Goal: Transaction & Acquisition: Book appointment/travel/reservation

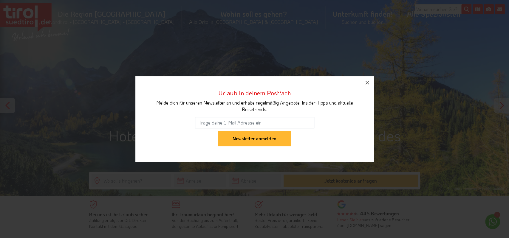
click at [369, 81] on icon "button" at bounding box center [367, 83] width 4 height 4
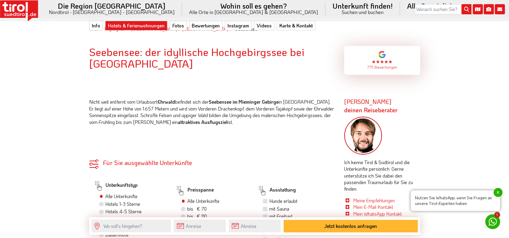
scroll to position [310, 0]
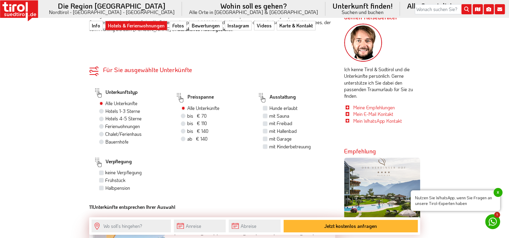
click at [269, 108] on label "Hunde erlaubt" at bounding box center [283, 108] width 28 height 7
click at [265, 108] on input "Hunde erlaubt" at bounding box center [266, 108] width 4 height 4
checkbox input "true"
click at [105, 183] on label "Frühstück" at bounding box center [115, 180] width 20 height 7
click at [101, 182] on input "Frühstück" at bounding box center [102, 180] width 4 height 4
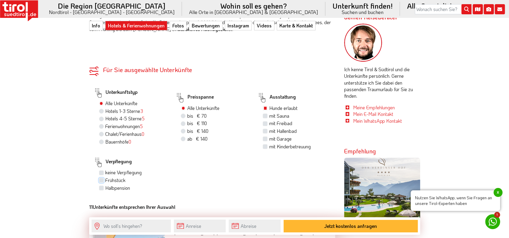
checkbox input "true"
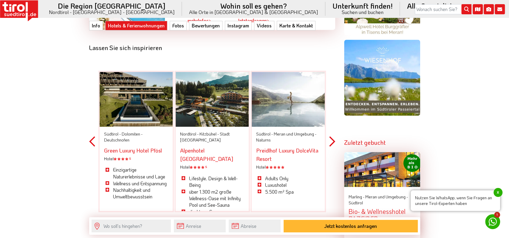
scroll to position [465, 0]
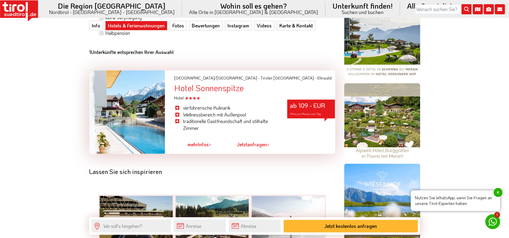
click at [202, 148] on link "mehr Infos >" at bounding box center [199, 145] width 24 height 14
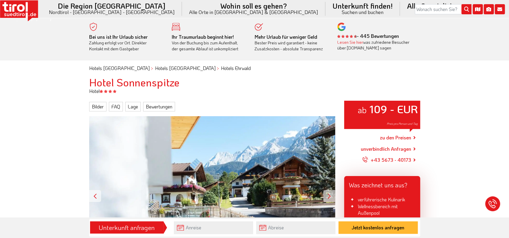
scroll to position [93, 0]
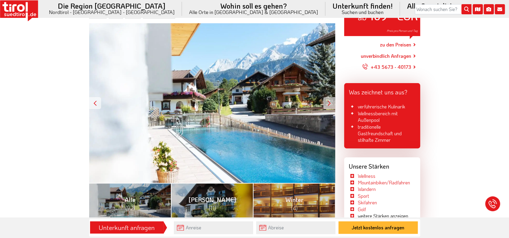
click at [328, 100] on div at bounding box center [329, 103] width 12 height 12
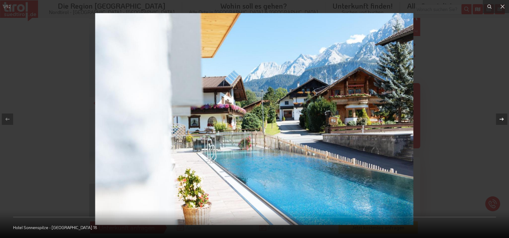
click at [498, 117] on icon at bounding box center [501, 119] width 7 height 7
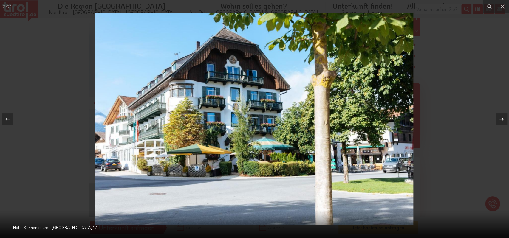
click at [502, 117] on icon at bounding box center [501, 119] width 7 height 7
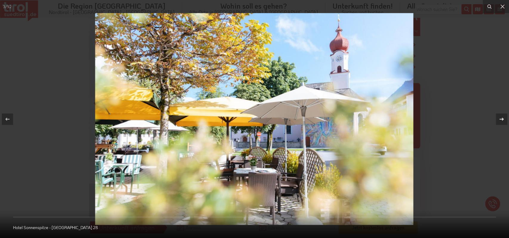
click at [502, 117] on icon at bounding box center [501, 119] width 7 height 7
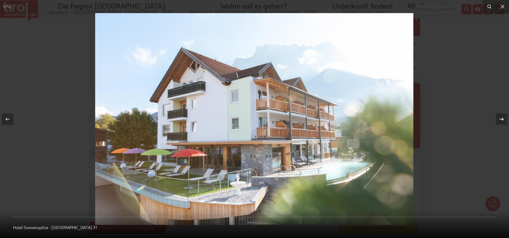
click at [502, 117] on icon at bounding box center [501, 119] width 7 height 7
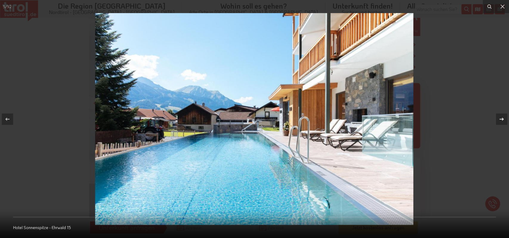
click at [502, 117] on icon at bounding box center [501, 119] width 7 height 7
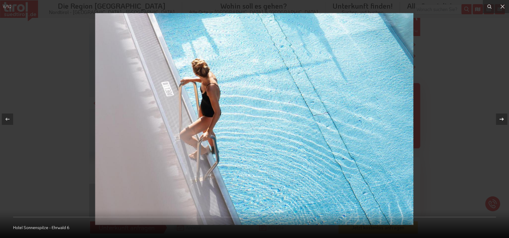
click at [502, 117] on icon at bounding box center [501, 119] width 7 height 7
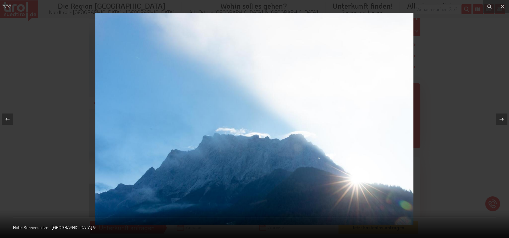
click at [502, 117] on icon at bounding box center [501, 119] width 7 height 7
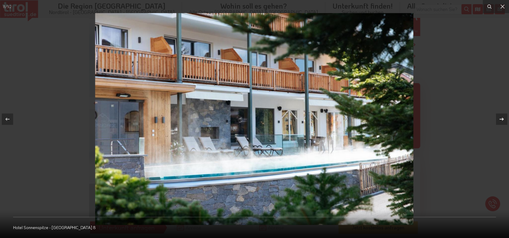
click at [502, 117] on icon at bounding box center [501, 119] width 7 height 7
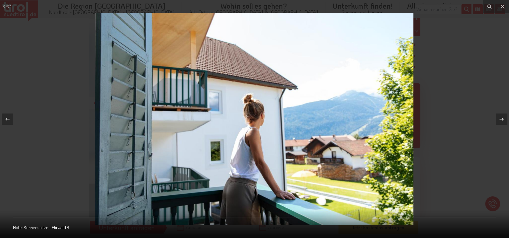
click at [502, 117] on icon at bounding box center [501, 119] width 7 height 7
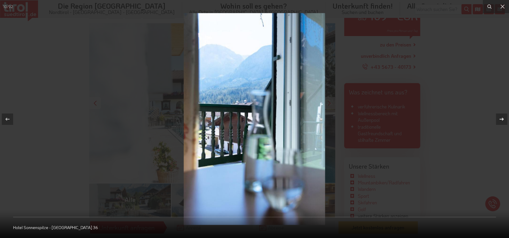
click at [502, 117] on icon at bounding box center [501, 119] width 7 height 7
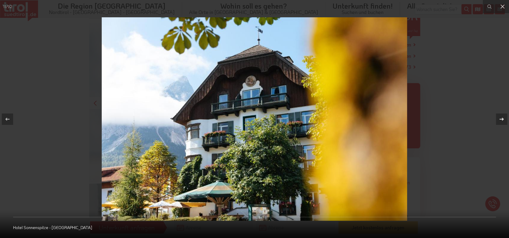
click at [502, 117] on icon at bounding box center [501, 119] width 7 height 7
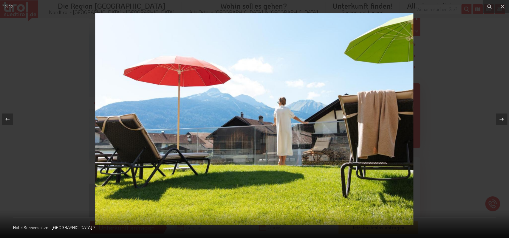
click at [502, 117] on icon at bounding box center [501, 119] width 7 height 7
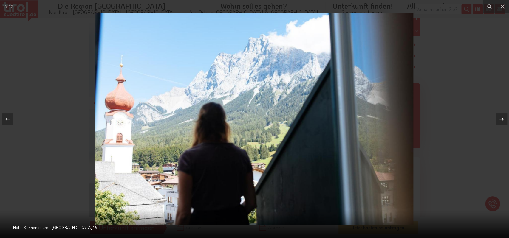
click at [502, 117] on icon at bounding box center [501, 119] width 7 height 7
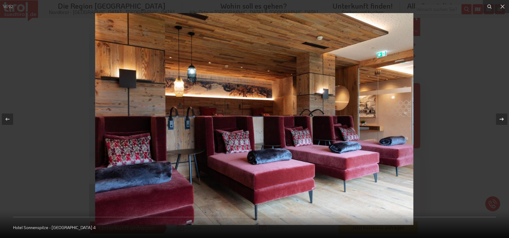
click at [502, 117] on icon at bounding box center [501, 119] width 7 height 7
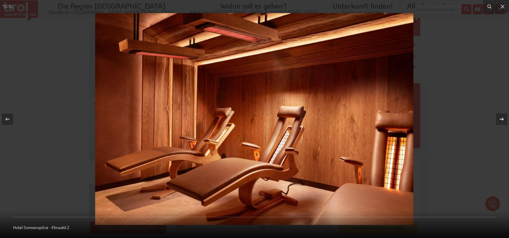
click at [502, 117] on icon at bounding box center [501, 119] width 7 height 7
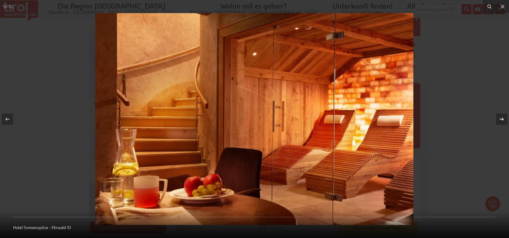
click at [502, 117] on icon at bounding box center [501, 119] width 7 height 7
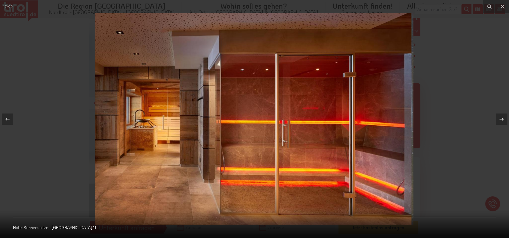
click at [502, 117] on icon at bounding box center [501, 119] width 7 height 7
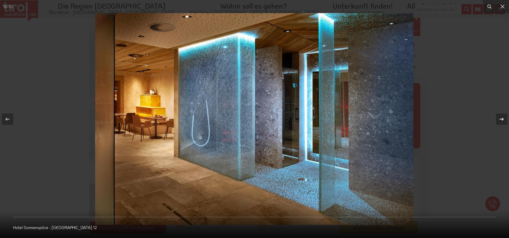
click at [502, 117] on icon at bounding box center [501, 119] width 7 height 7
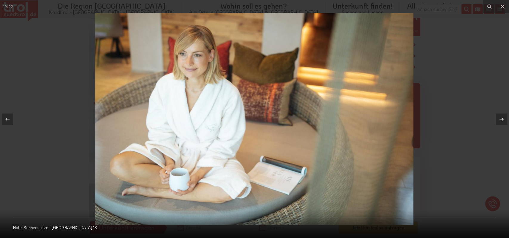
click at [502, 117] on icon at bounding box center [501, 119] width 7 height 7
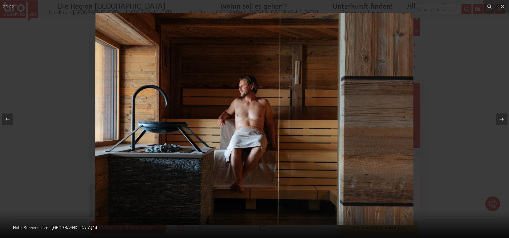
click at [502, 117] on icon at bounding box center [501, 119] width 7 height 7
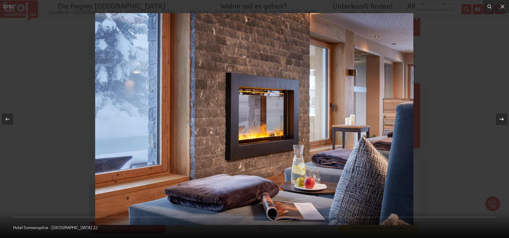
click at [502, 117] on icon at bounding box center [501, 119] width 7 height 7
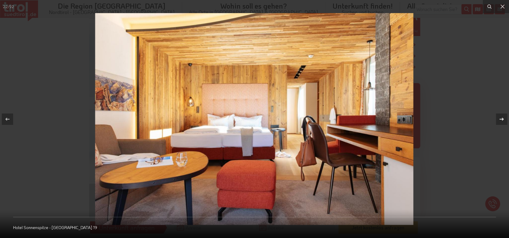
click at [502, 117] on icon at bounding box center [501, 119] width 7 height 7
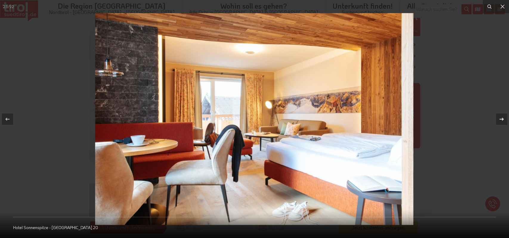
click at [502, 117] on icon at bounding box center [501, 119] width 7 height 7
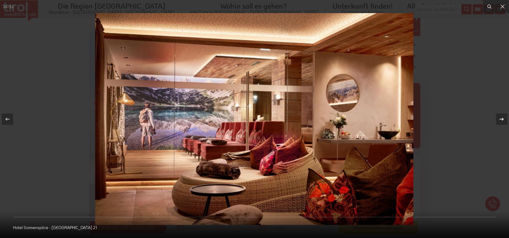
click at [501, 117] on icon at bounding box center [501, 119] width 7 height 7
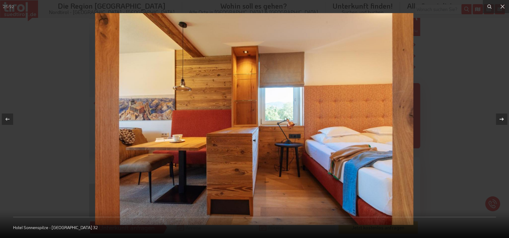
click at [501, 117] on icon at bounding box center [501, 119] width 7 height 7
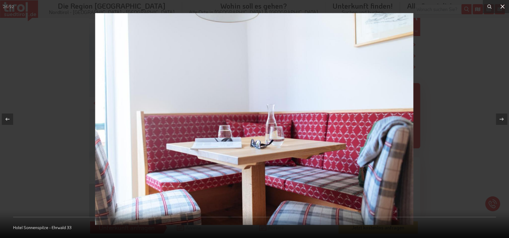
click at [503, 6] on icon at bounding box center [502, 6] width 4 height 4
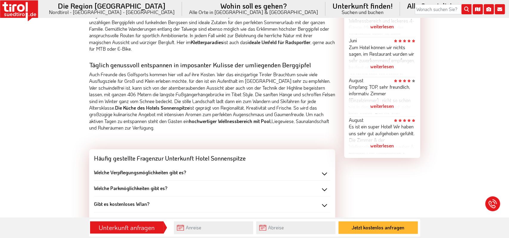
scroll to position [527, 0]
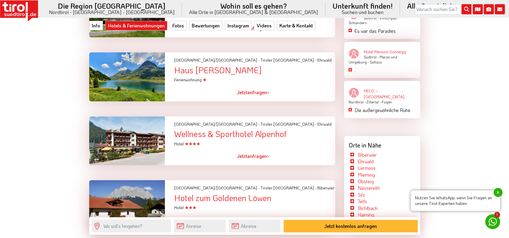
scroll to position [651, 0]
